Goal: Obtain resource: Obtain resource

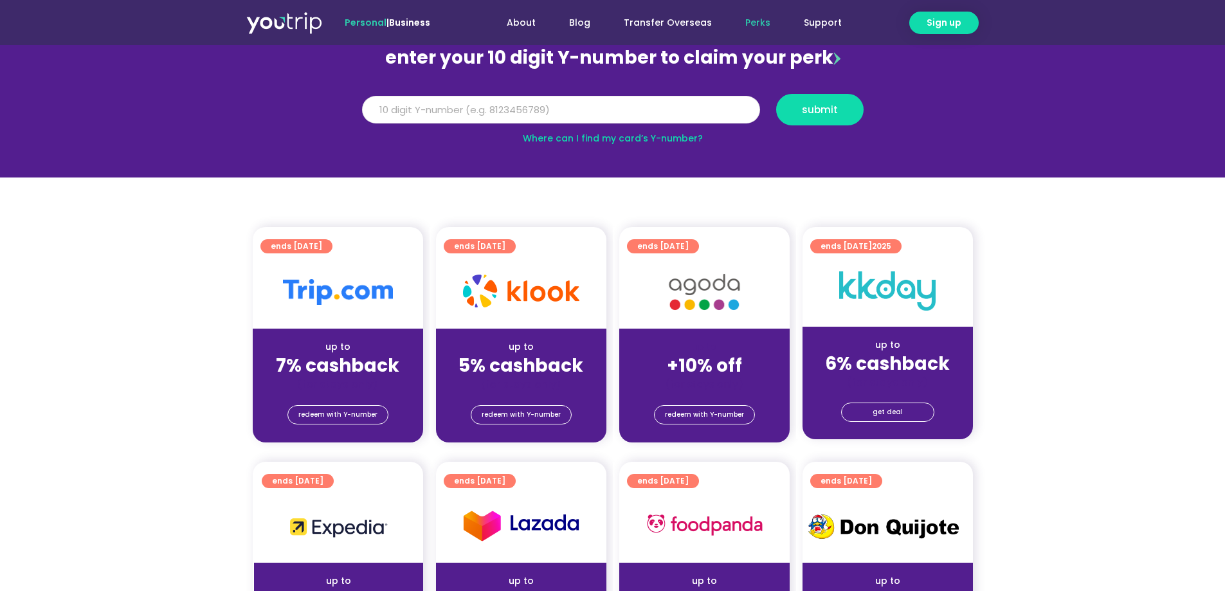
click at [596, 102] on input "Y Number" at bounding box center [561, 110] width 398 height 28
paste input "-8153937942"
click at [371, 111] on input "-8153937942" at bounding box center [561, 110] width 398 height 28
click at [376, 110] on input "-8153937942" at bounding box center [561, 110] width 398 height 28
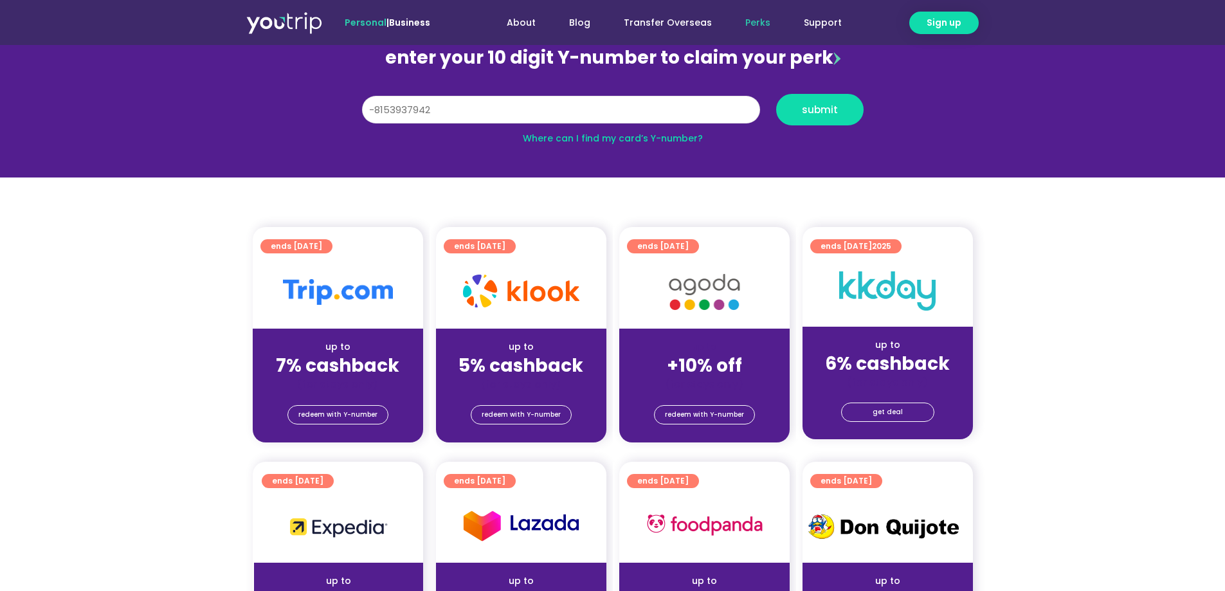
click at [376, 110] on input "-8153937942" at bounding box center [561, 110] width 398 height 28
type input "8153937942"
click at [812, 113] on span "submit" at bounding box center [820, 110] width 36 height 10
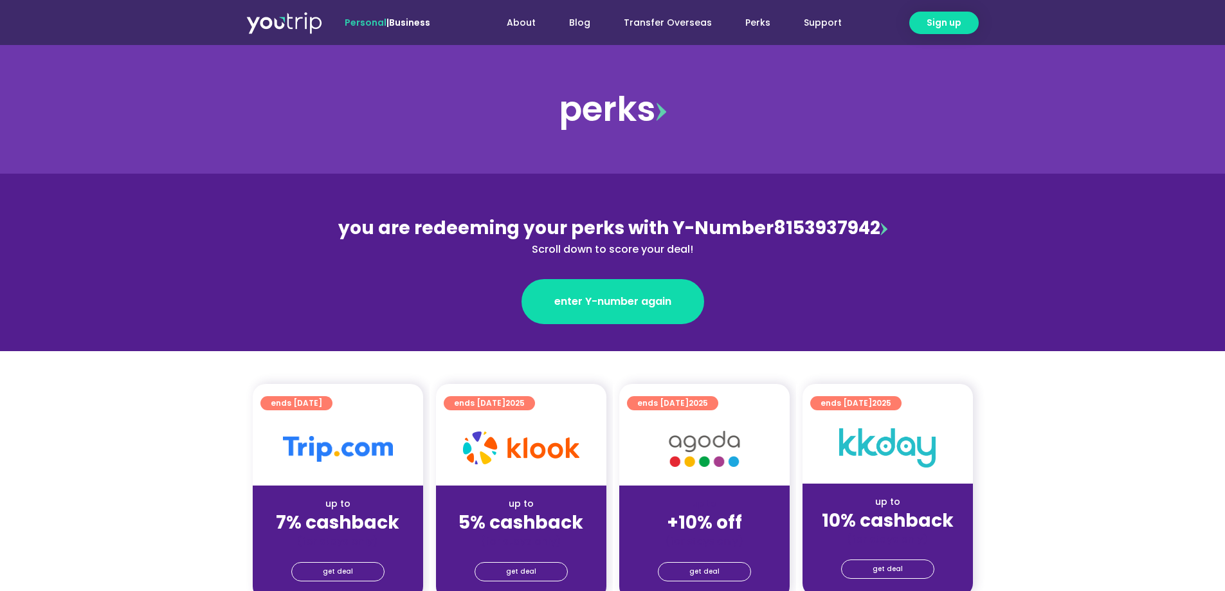
scroll to position [64, 0]
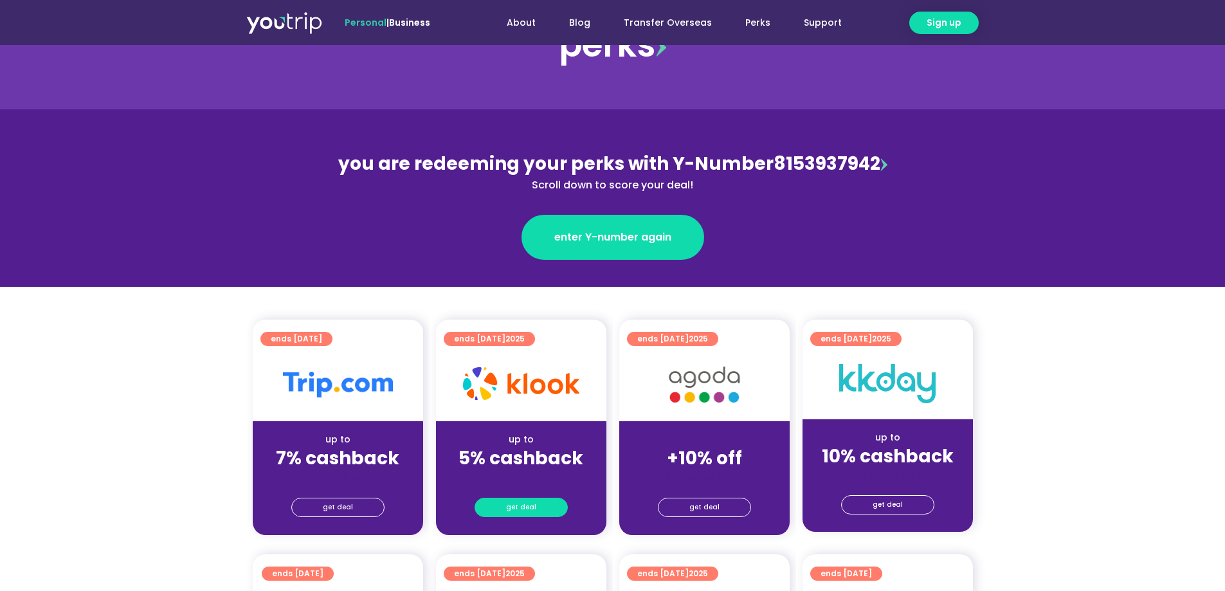
click at [518, 511] on span "get deal" at bounding box center [521, 508] width 30 height 18
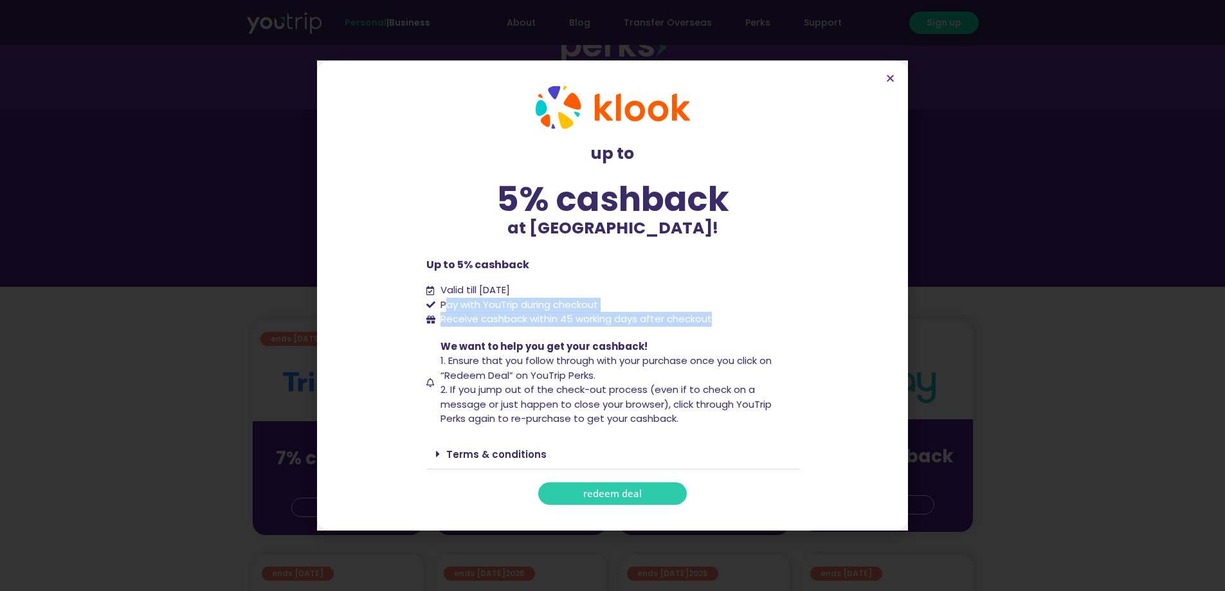
drag, startPoint x: 733, startPoint y: 315, endPoint x: 444, endPoint y: 303, distance: 289.1
click at [444, 303] on ul "Valid till 31 December 2025 Pay with YouTrip during checkout Receive cashback w…" at bounding box center [612, 305] width 373 height 44
click at [711, 394] on span "2. If you jump out of the check-out process (even if to check on a message or j…" at bounding box center [606, 404] width 331 height 42
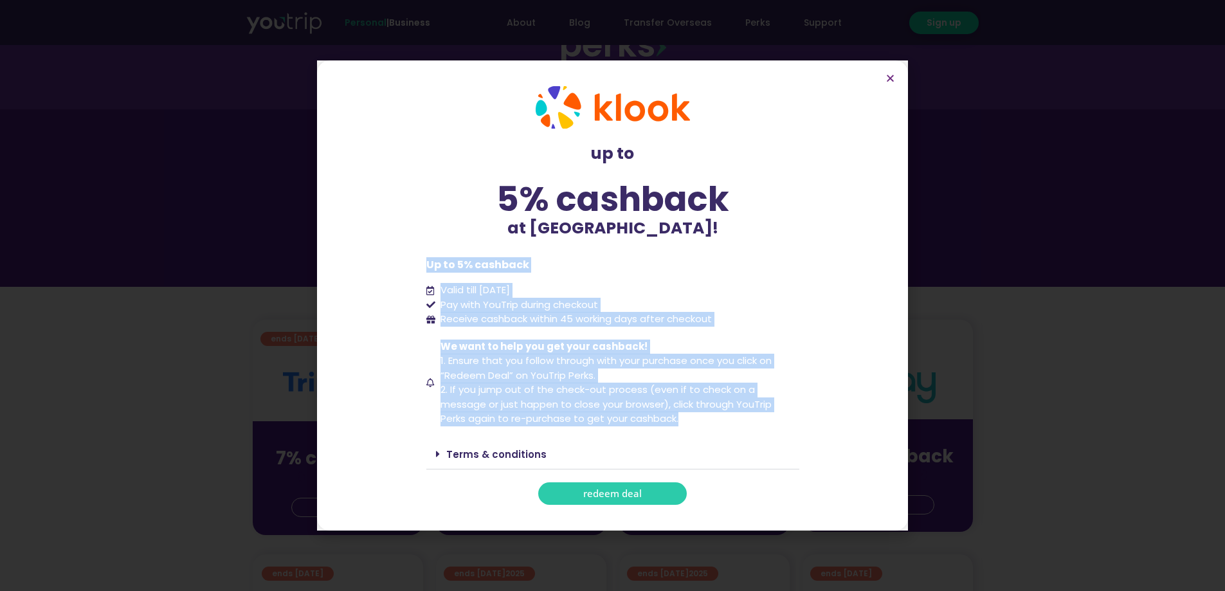
drag, startPoint x: 690, startPoint y: 419, endPoint x: 423, endPoint y: 263, distance: 308.5
click at [423, 263] on div "up to 5% cashback at Klook! up to 5% cashback at Klook! Up to 5% cashback Valid…" at bounding box center [613, 296] width 386 height 432
copy div "Up to 5% cashback Valid till 31 December 2025 Pay with YouTrip during checkout …"
